Goal: Navigation & Orientation: Find specific page/section

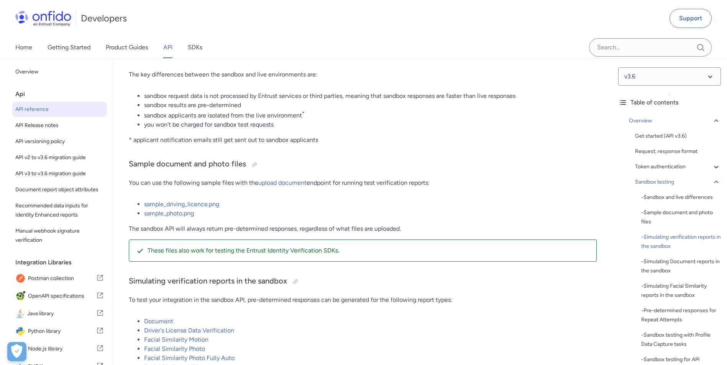
scroll to position [1270, 0]
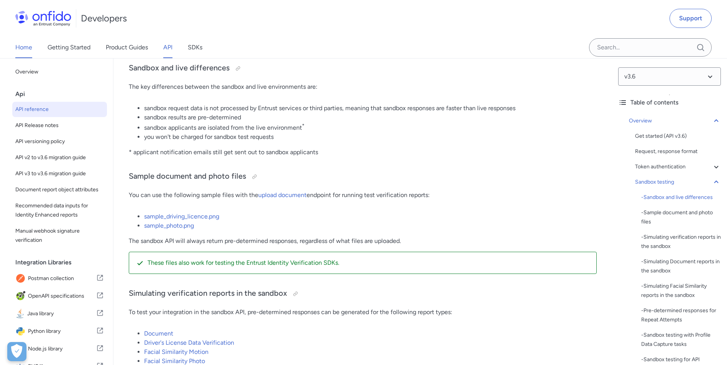
click at [23, 49] on link "Home" at bounding box center [23, 47] width 17 height 21
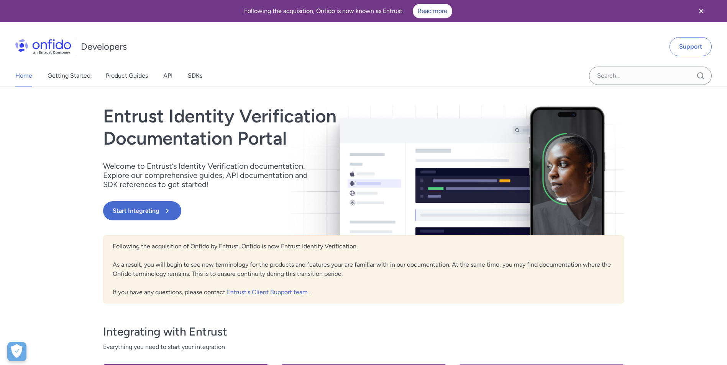
select select "http"
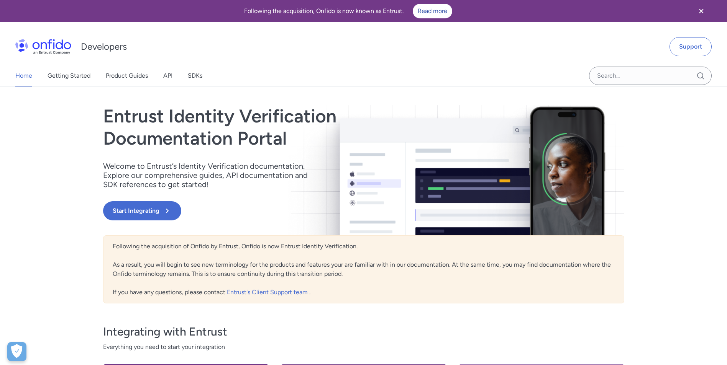
select select "http"
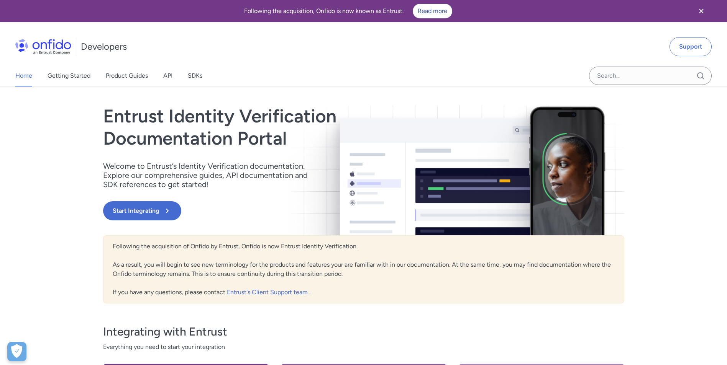
select select "http"
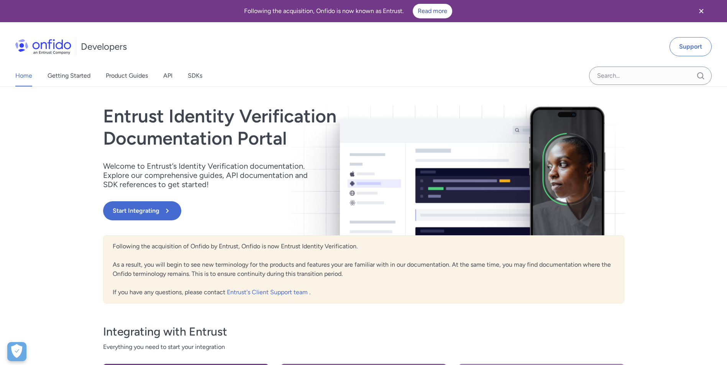
select select "http"
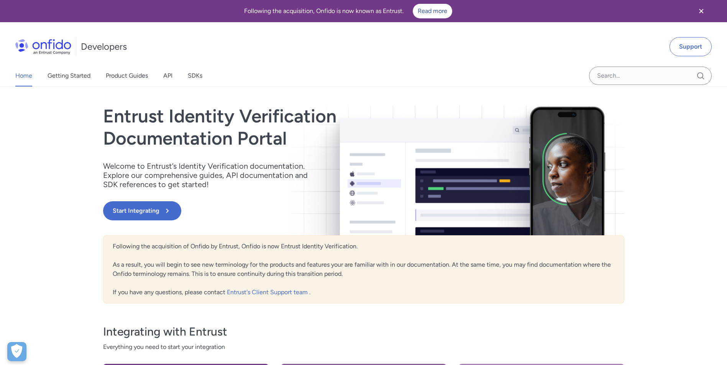
select select "http"
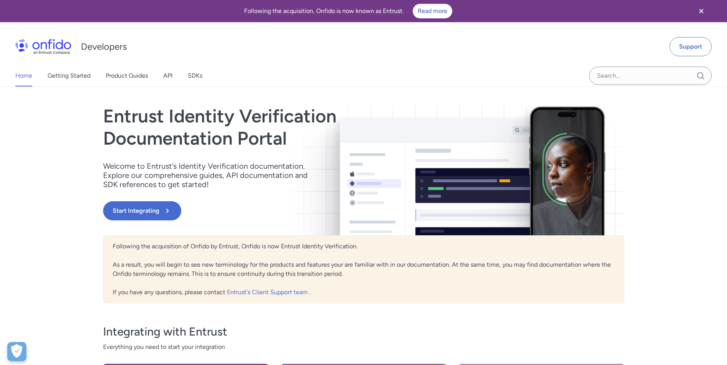
select select "http"
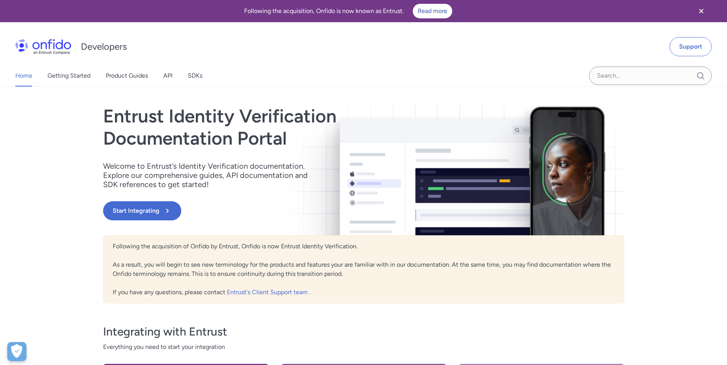
select select "http"
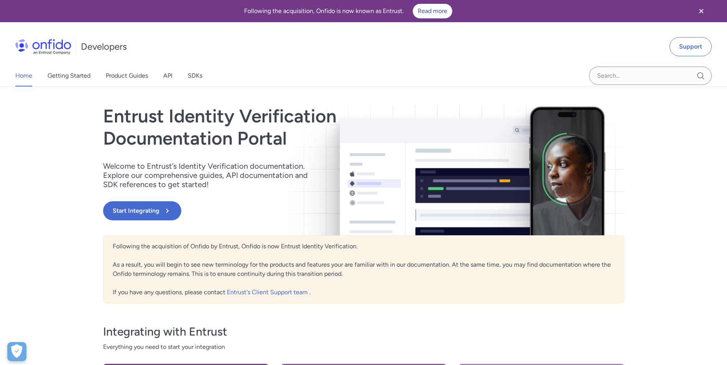
select select "http"
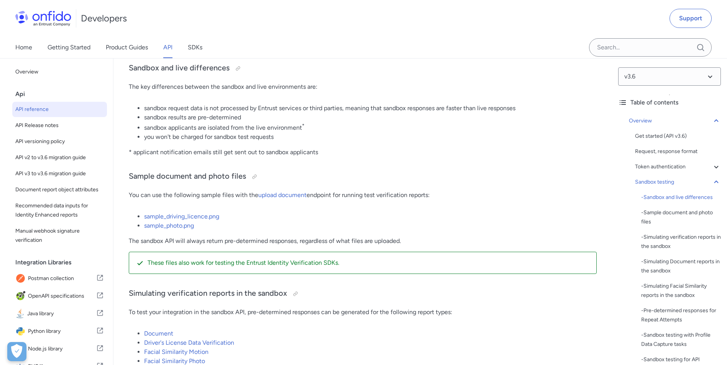
scroll to position [147, 0]
